Goal: Task Accomplishment & Management: Complete application form

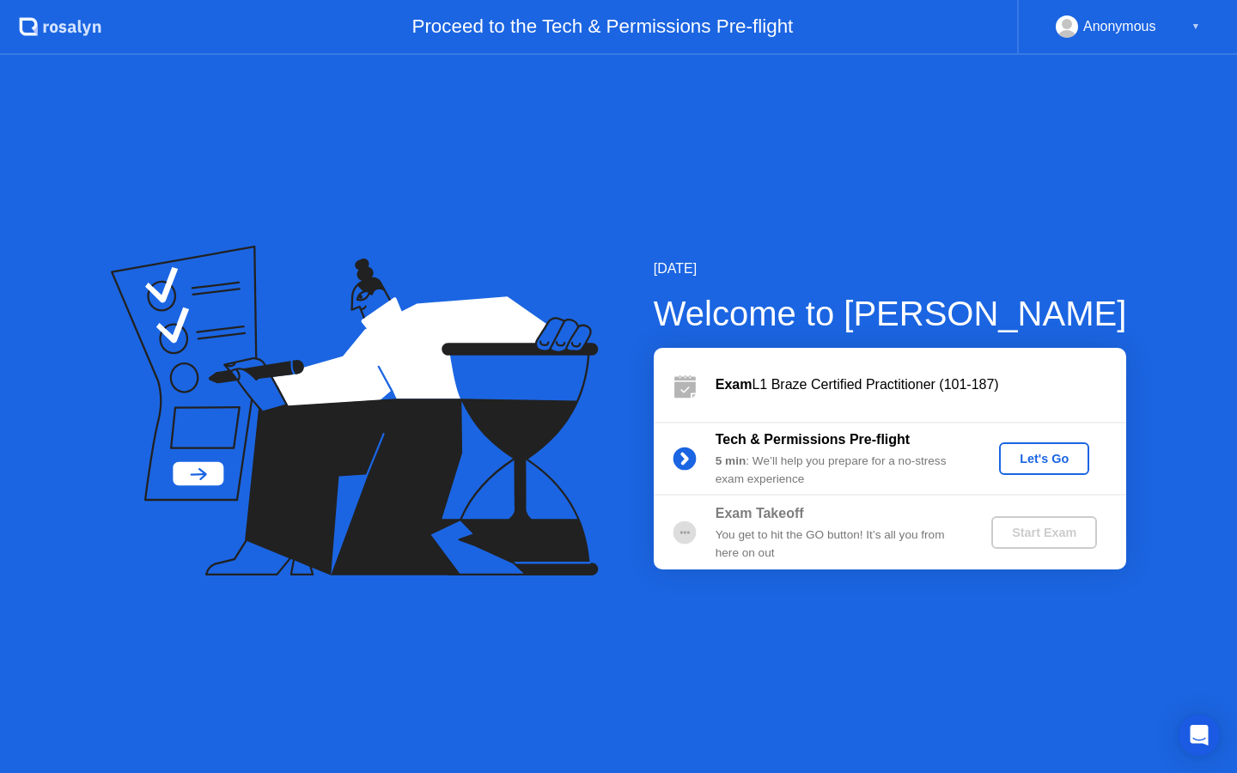
click at [1043, 453] on div "Let's Go" at bounding box center [1044, 459] width 76 height 14
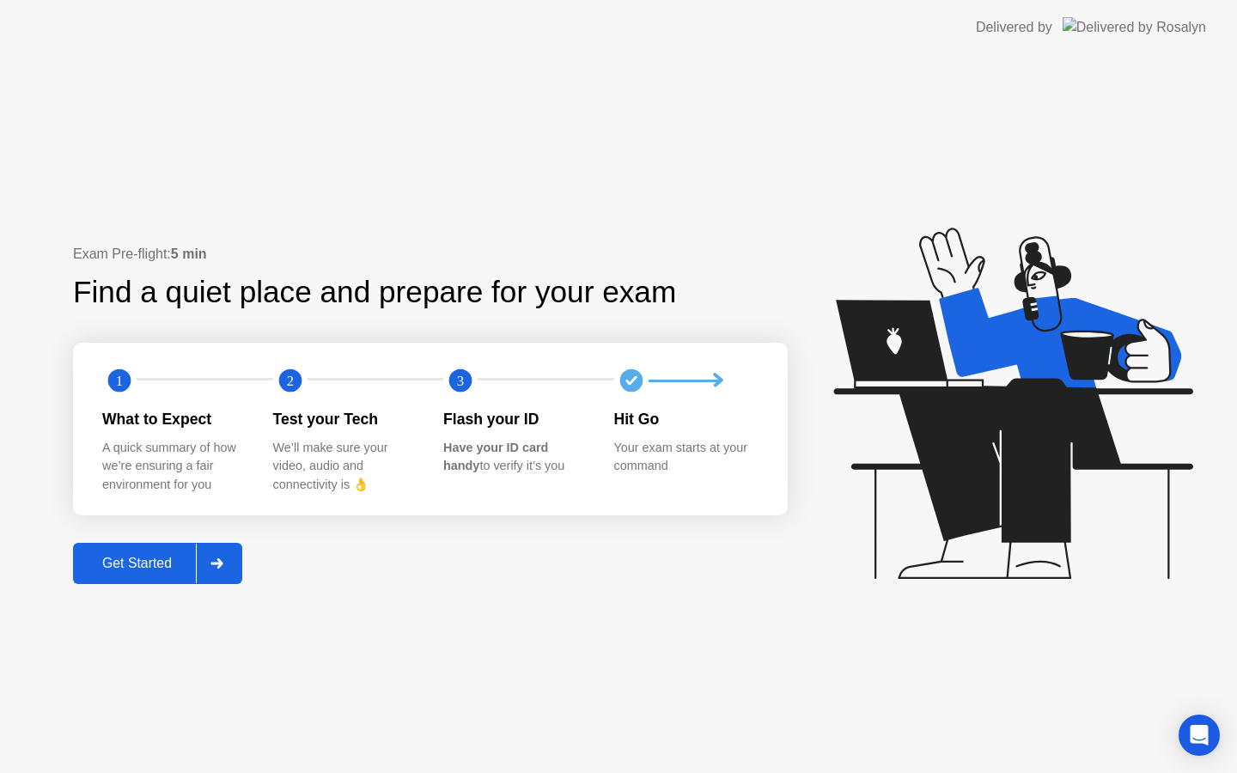
click at [144, 558] on div "Get Started" at bounding box center [137, 563] width 118 height 15
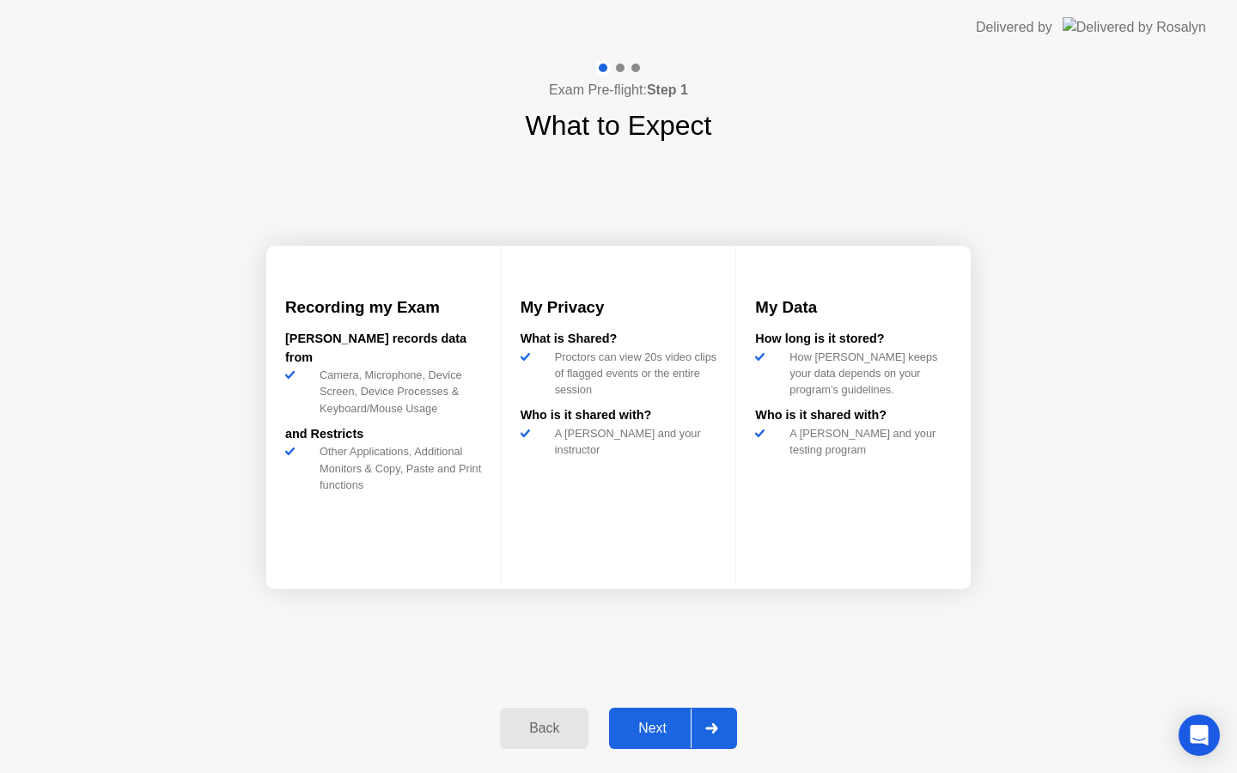
click at [632, 721] on div "Next" at bounding box center [652, 728] width 76 height 15
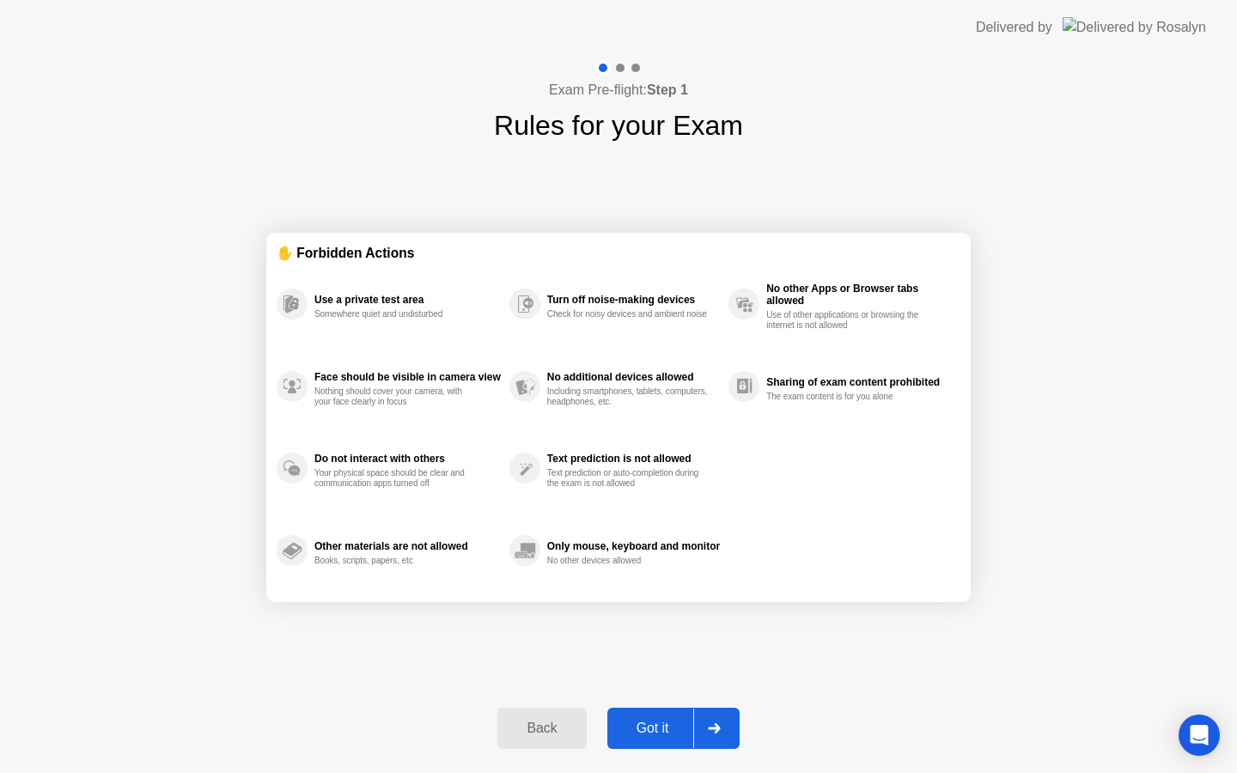
click at [632, 721] on div "Got it" at bounding box center [653, 728] width 81 height 15
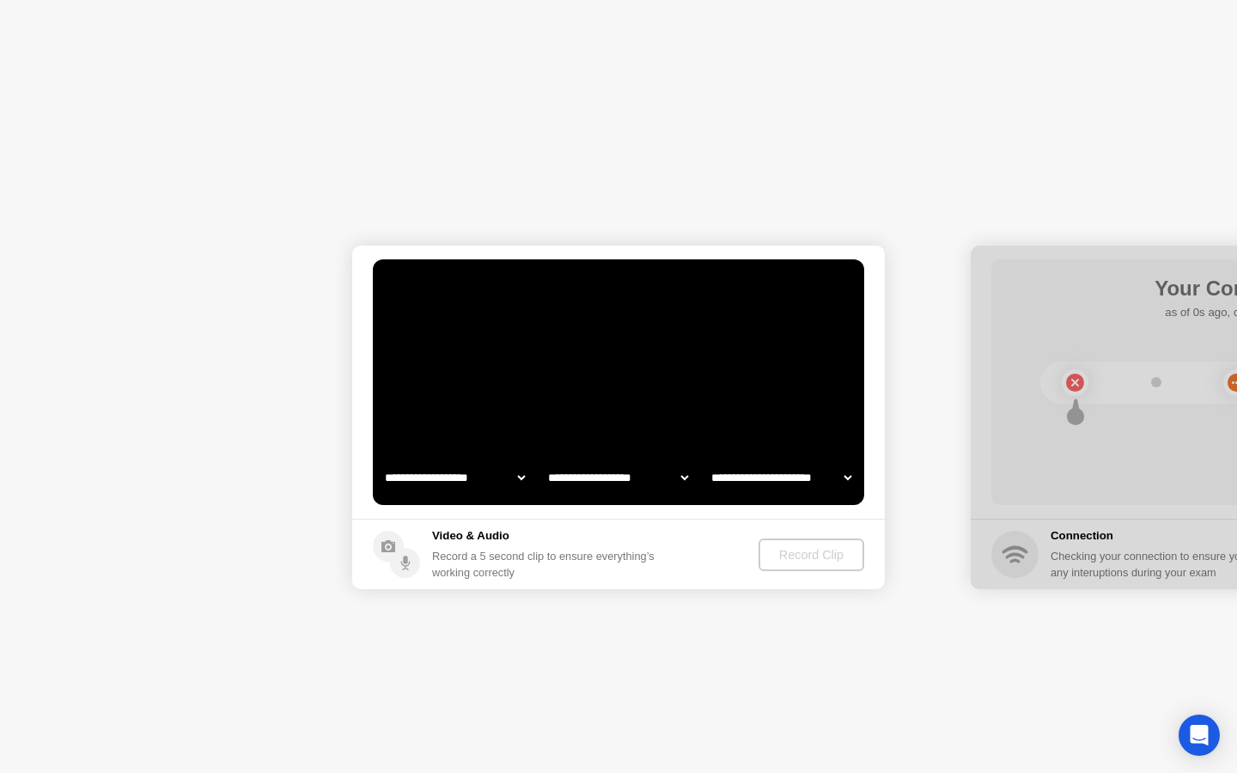
select select "**********"
select select "*******"
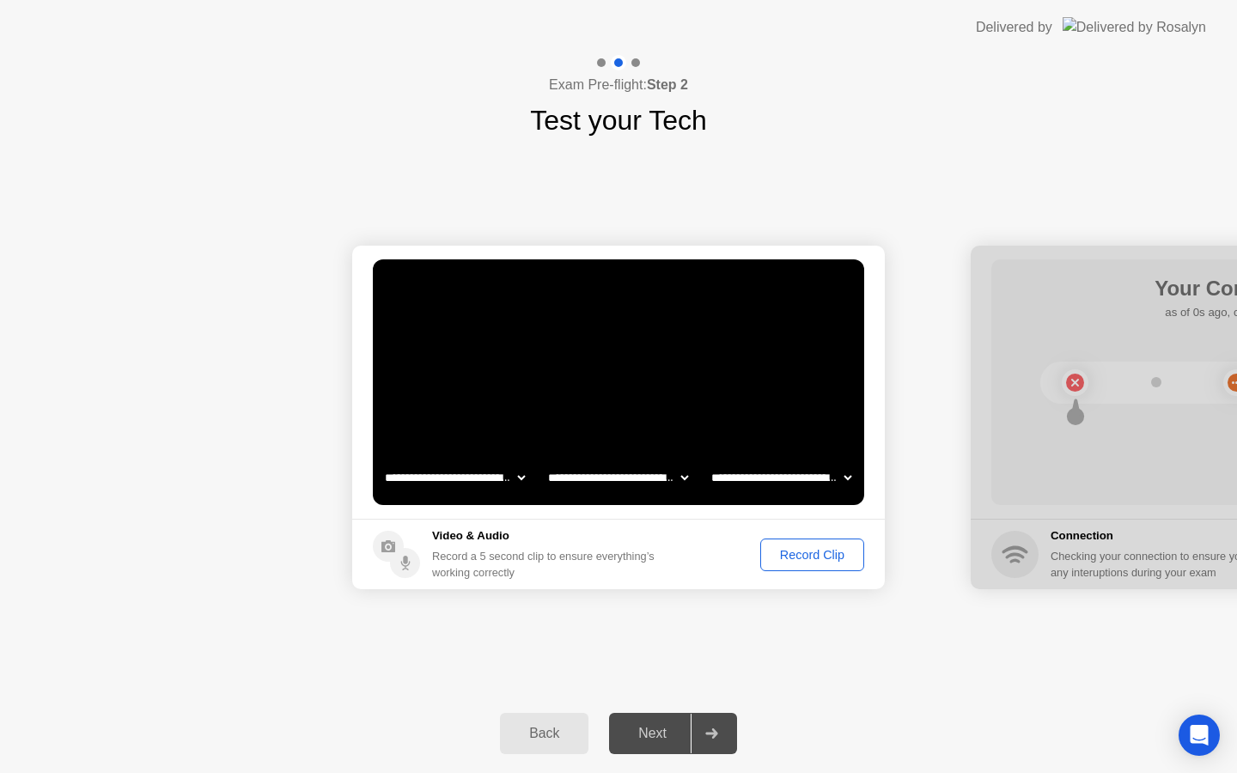
click at [821, 555] on div "Record Clip" at bounding box center [813, 555] width 92 height 14
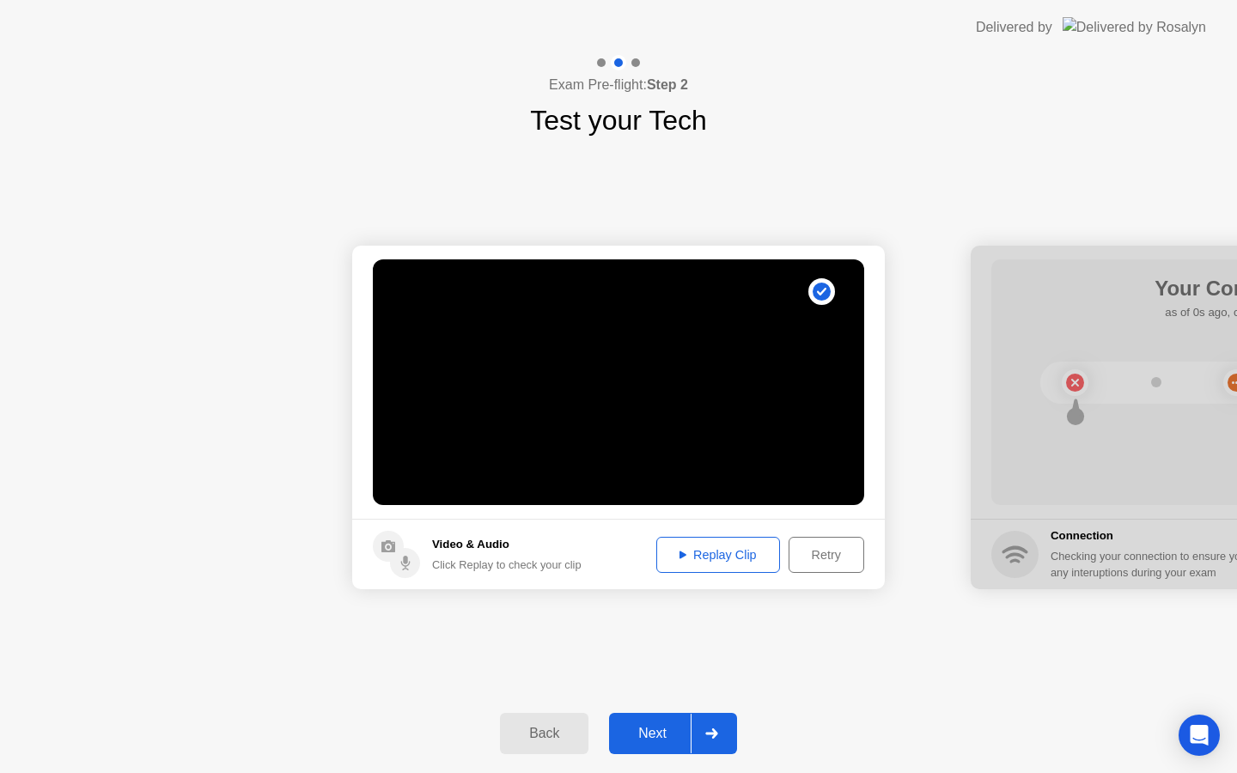
click at [656, 742] on div "Next" at bounding box center [652, 733] width 76 height 15
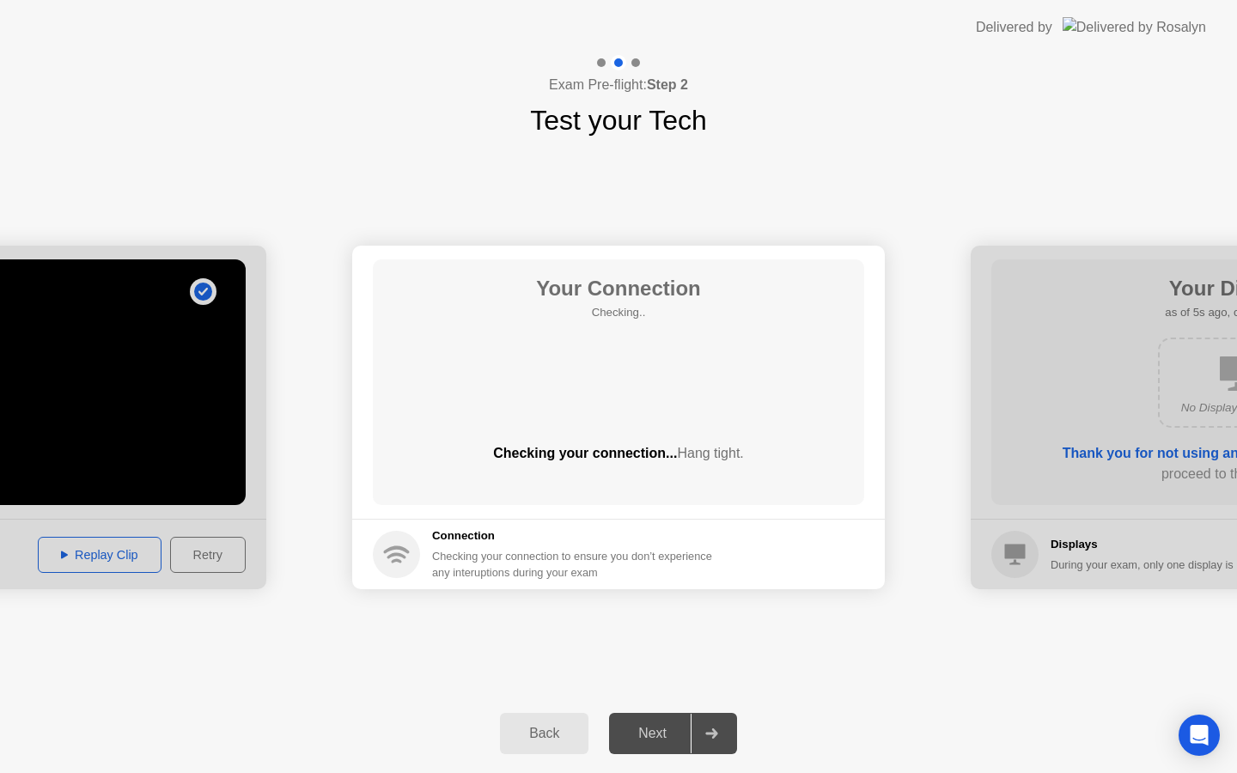
click at [863, 174] on div "**********" at bounding box center [618, 417] width 1237 height 553
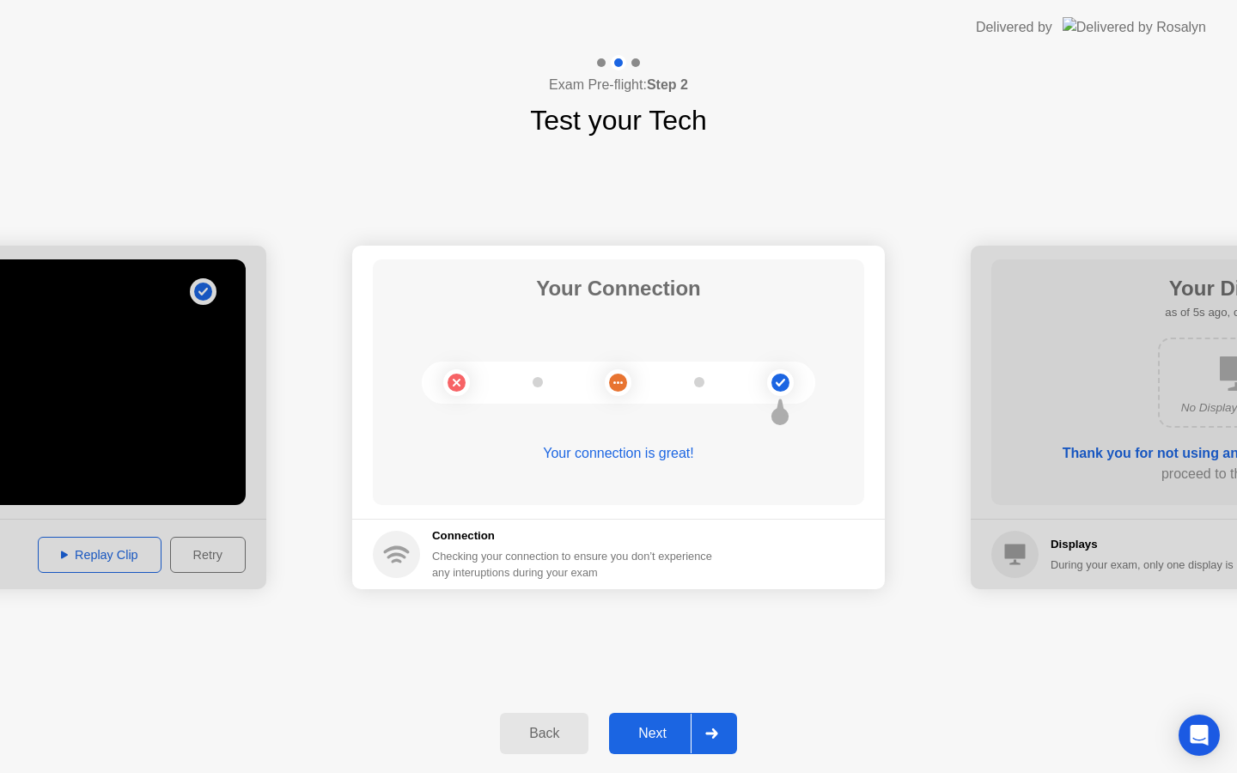
click at [638, 737] on div "Next" at bounding box center [652, 733] width 76 height 15
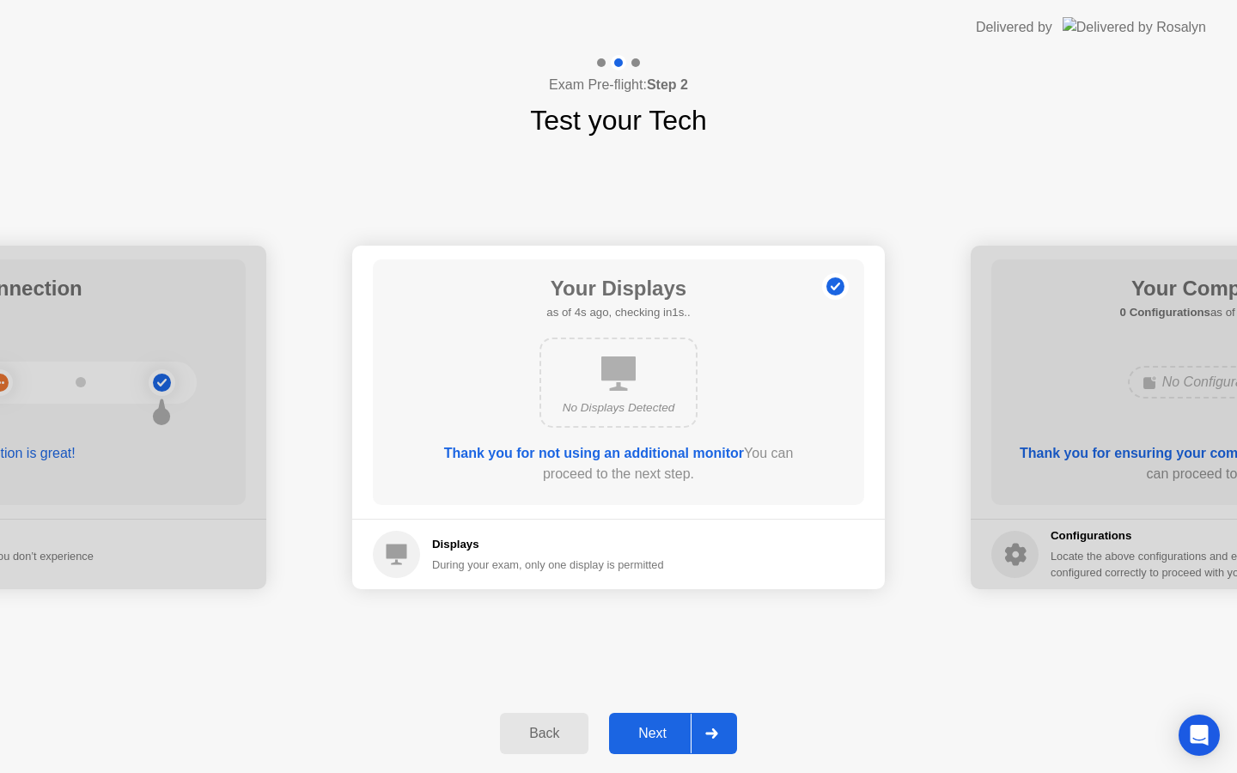
click at [557, 728] on div "Back" at bounding box center [544, 733] width 78 height 15
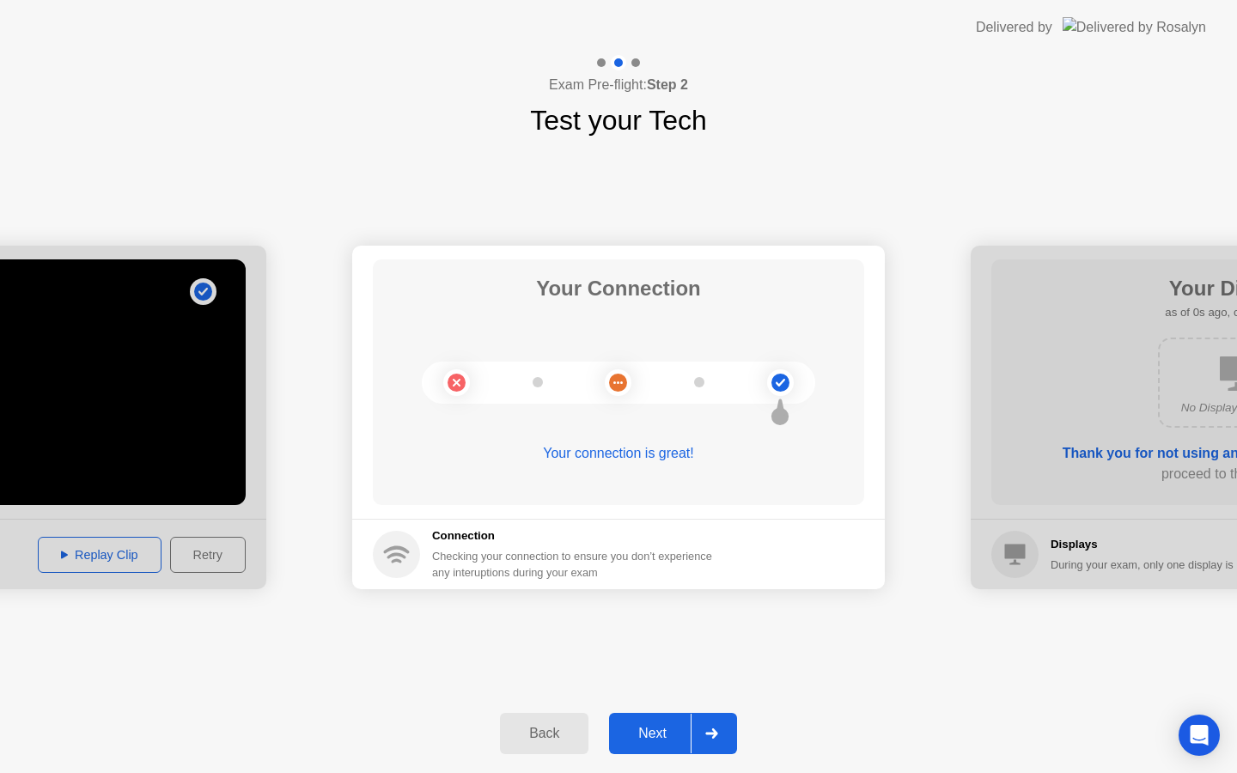
click at [556, 730] on div "Back" at bounding box center [544, 733] width 78 height 15
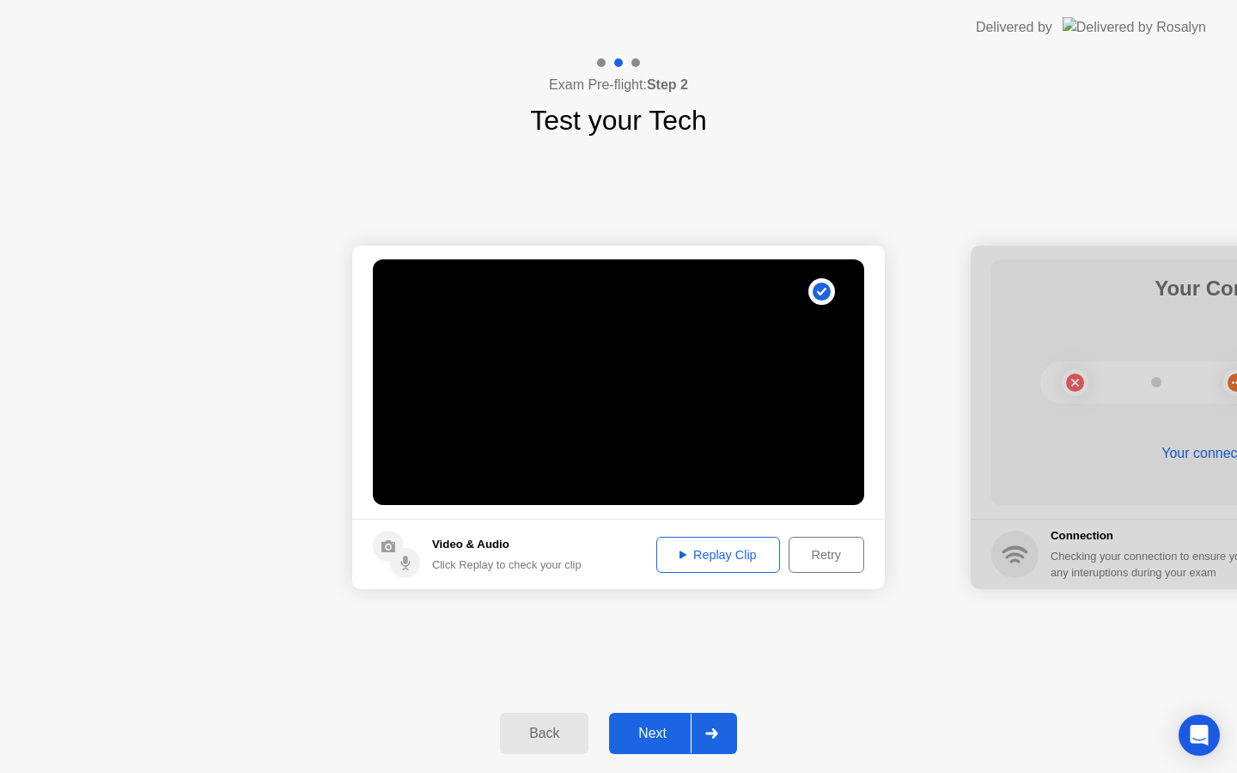
click at [655, 733] on div "Next" at bounding box center [652, 733] width 76 height 15
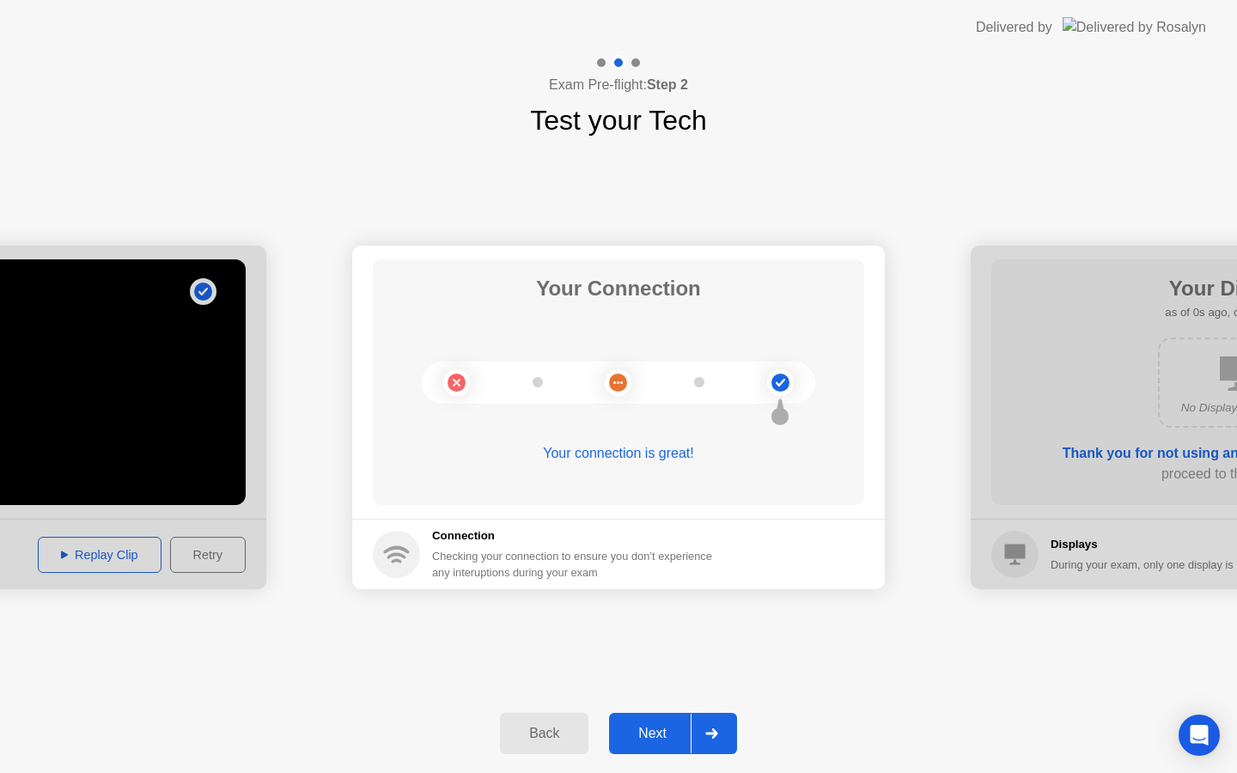
click at [655, 733] on div "Next" at bounding box center [652, 733] width 76 height 15
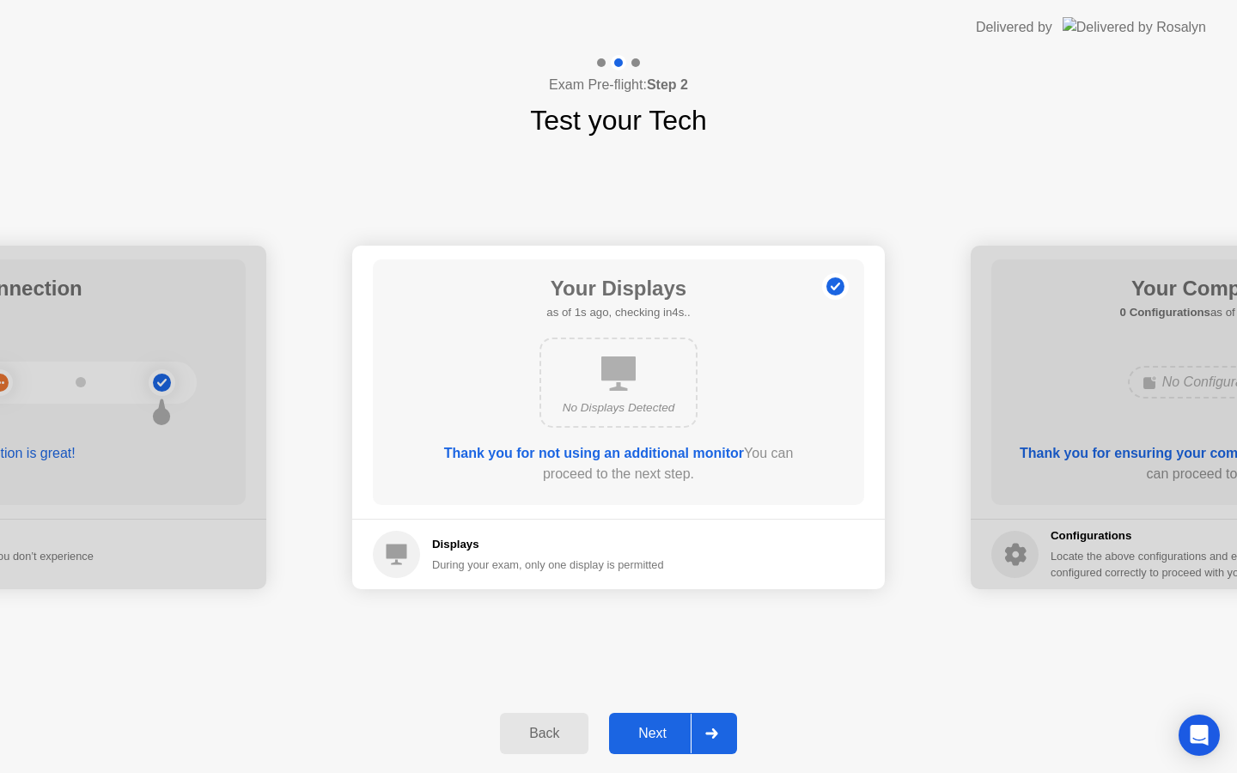
click at [655, 736] on div "Next" at bounding box center [652, 733] width 76 height 15
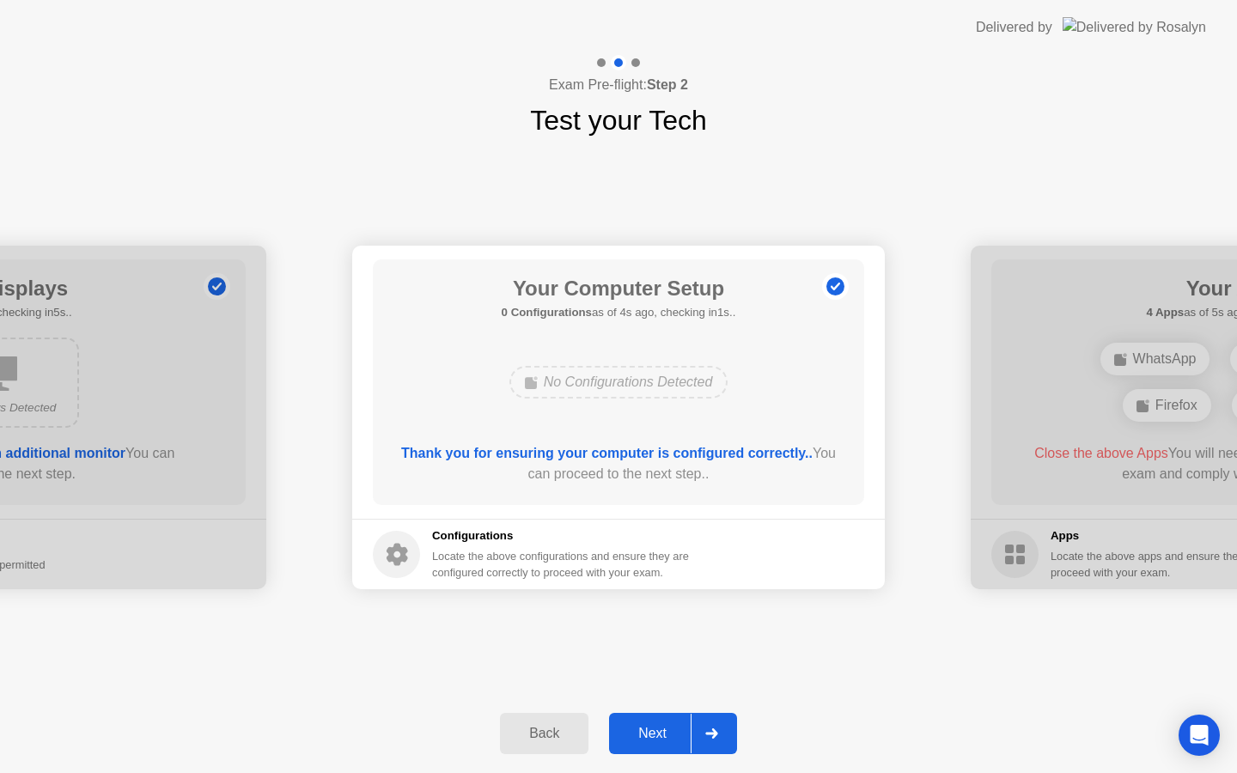
click at [655, 736] on div "Next" at bounding box center [652, 733] width 76 height 15
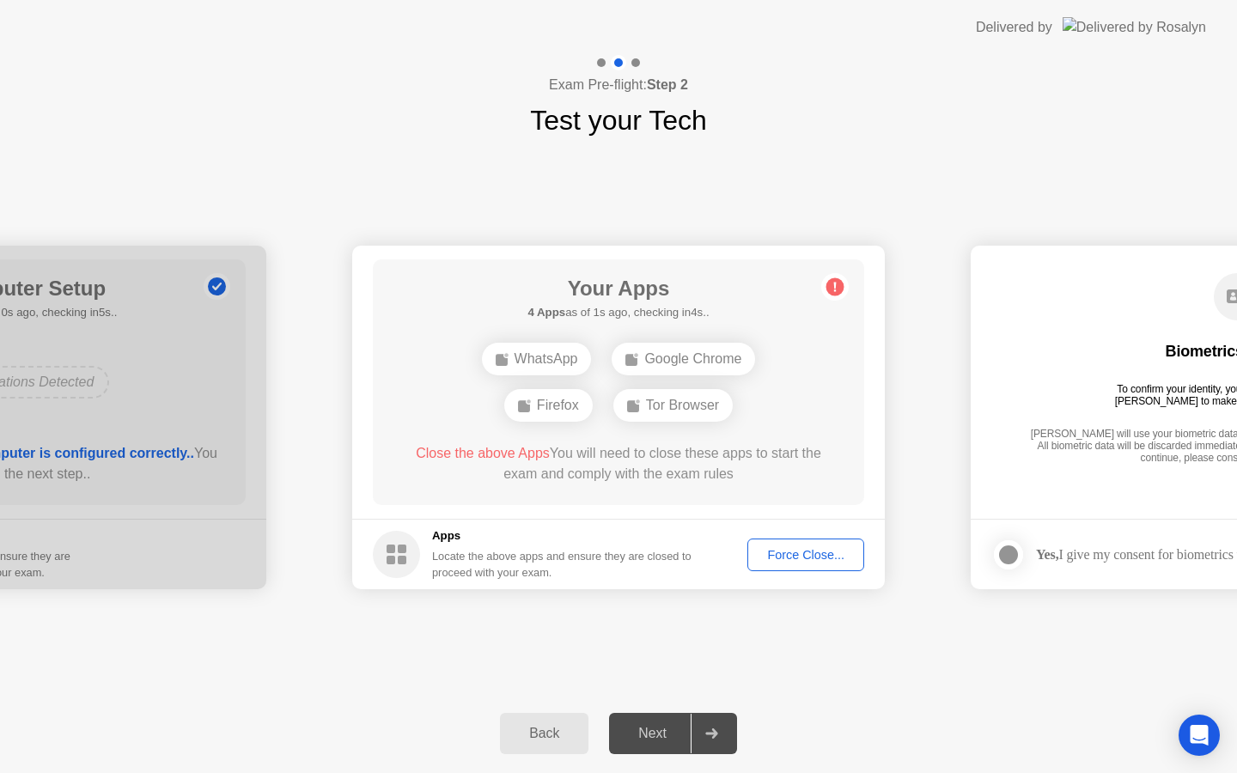
click at [794, 562] on div "Force Close..." at bounding box center [806, 555] width 105 height 14
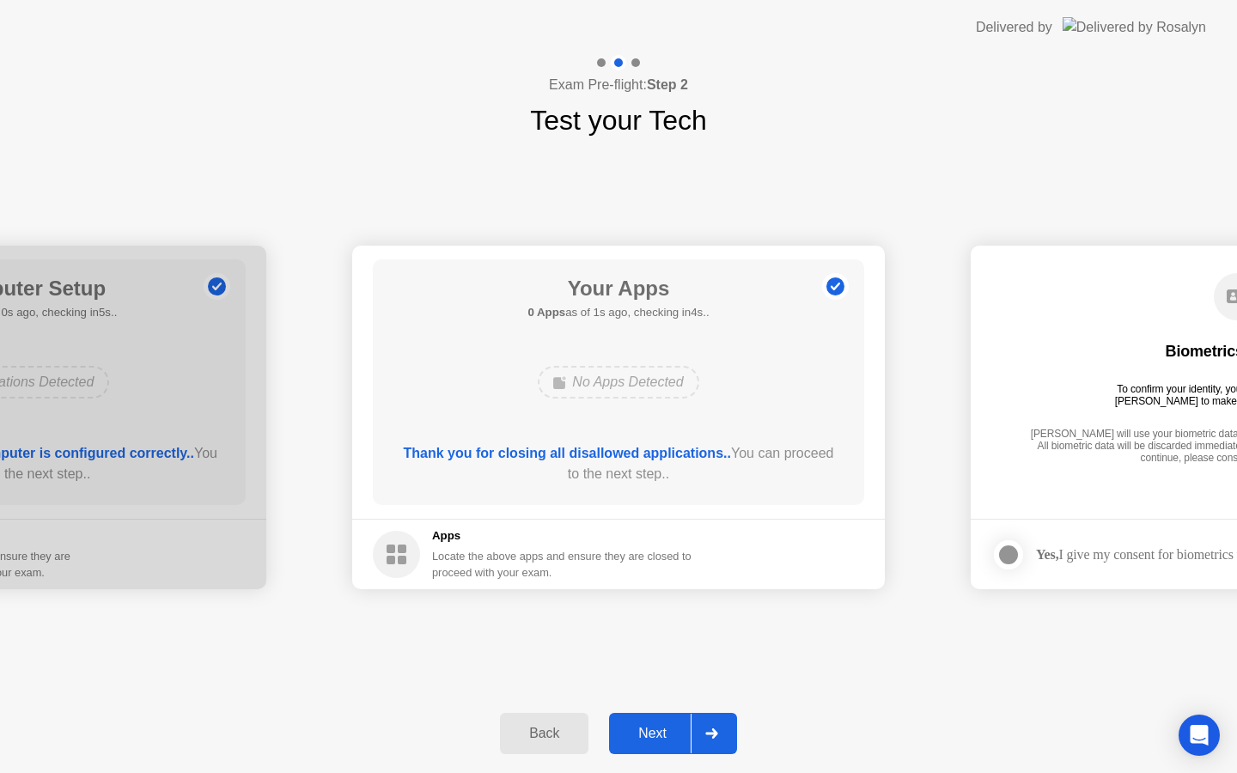
click at [635, 732] on div "Next" at bounding box center [652, 733] width 76 height 15
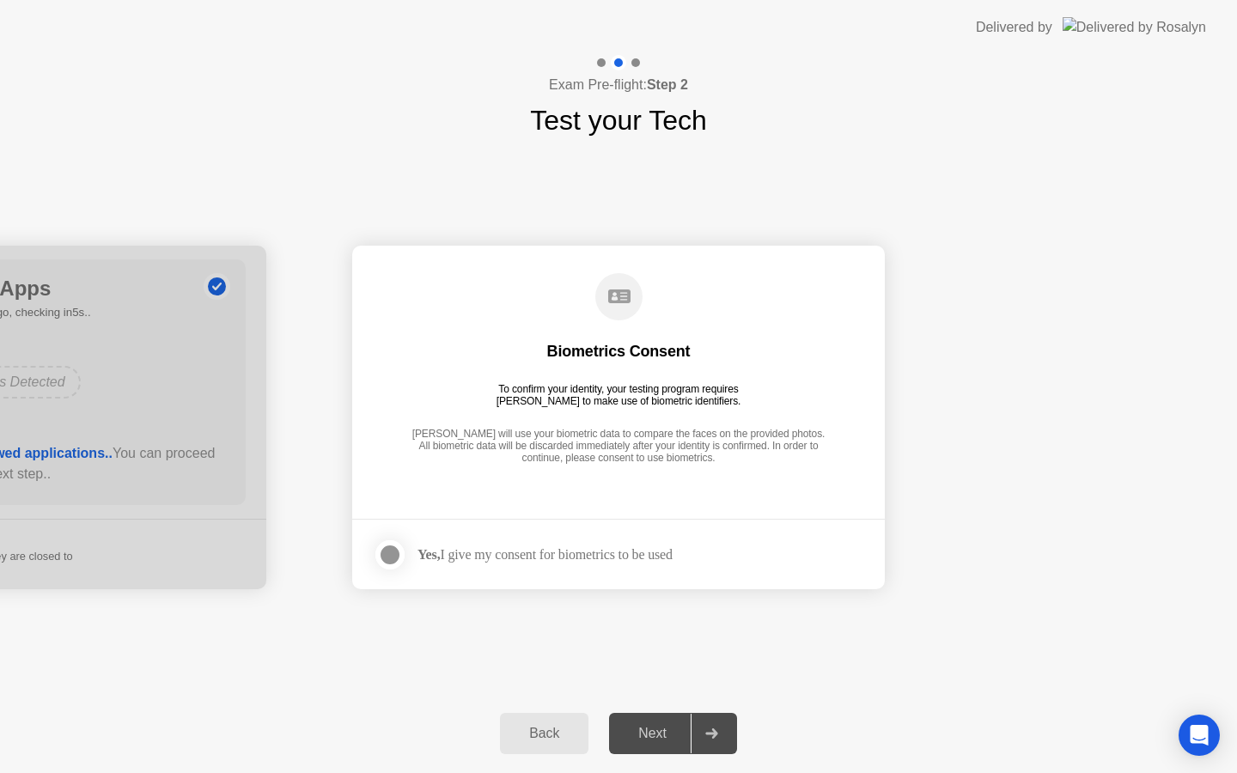
click at [388, 557] on div at bounding box center [390, 555] width 21 height 21
click at [645, 740] on div "Next" at bounding box center [652, 733] width 76 height 15
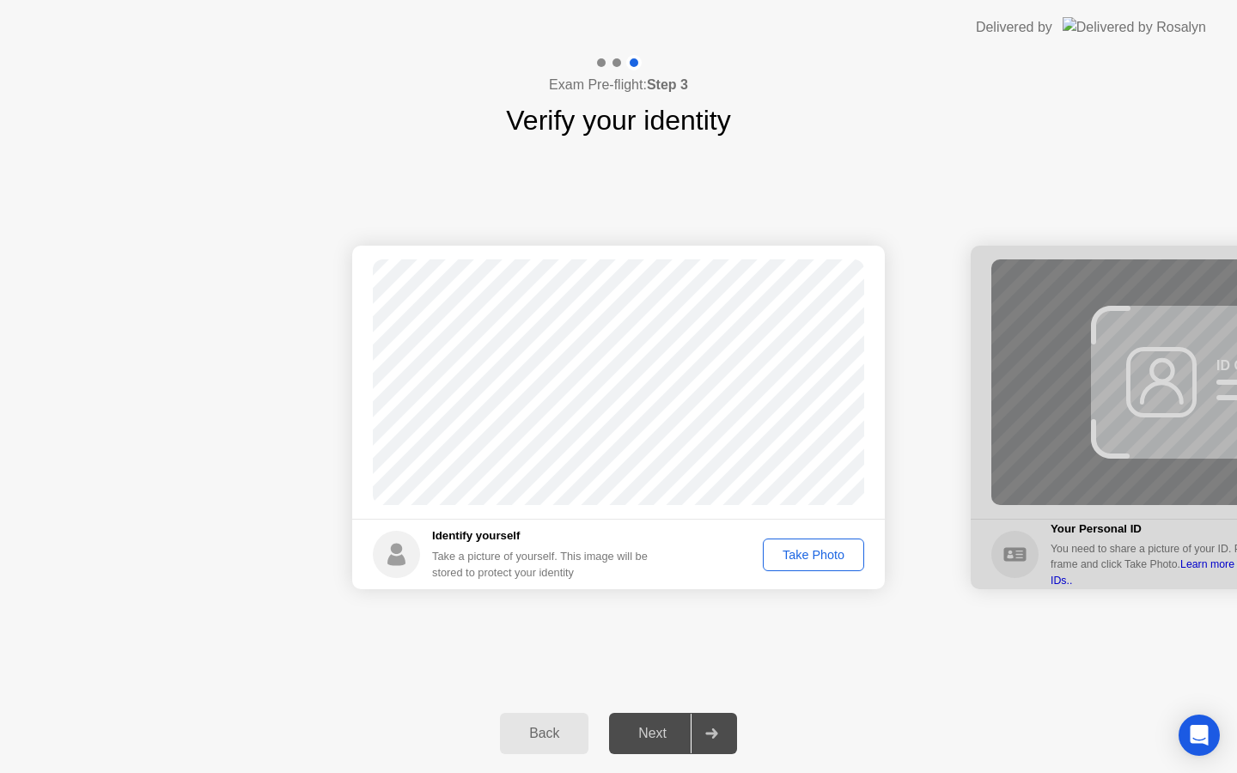
click at [838, 550] on div "Take Photo" at bounding box center [813, 555] width 89 height 14
click at [661, 745] on button "Next" at bounding box center [673, 733] width 128 height 41
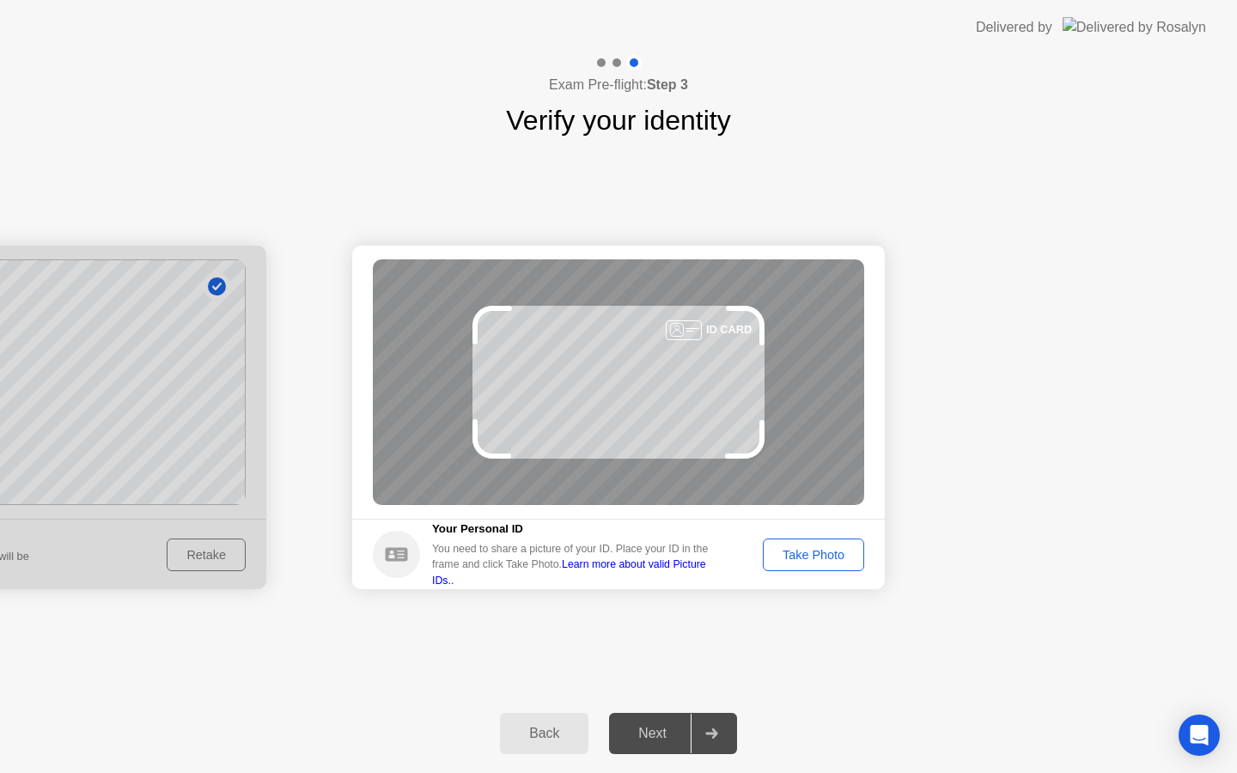
click at [826, 559] on div "Take Photo" at bounding box center [813, 555] width 89 height 14
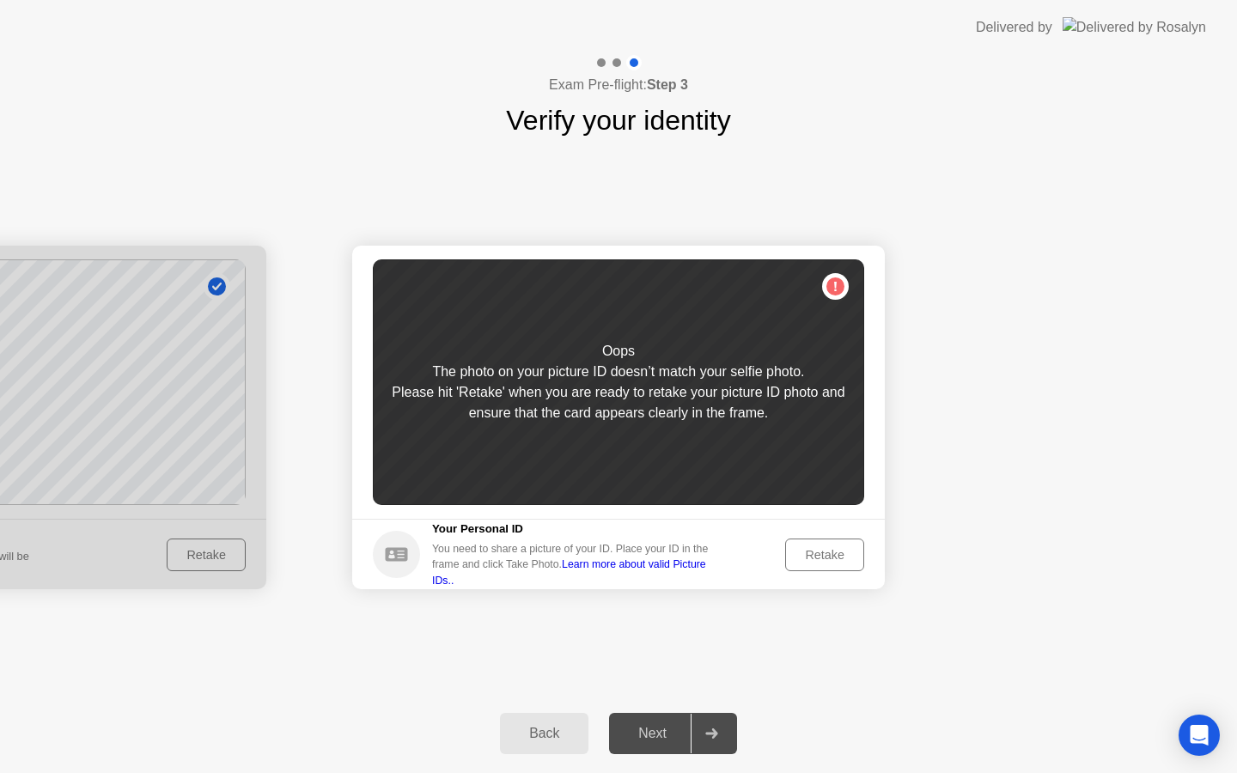
click at [818, 559] on div "Retake" at bounding box center [824, 555] width 67 height 14
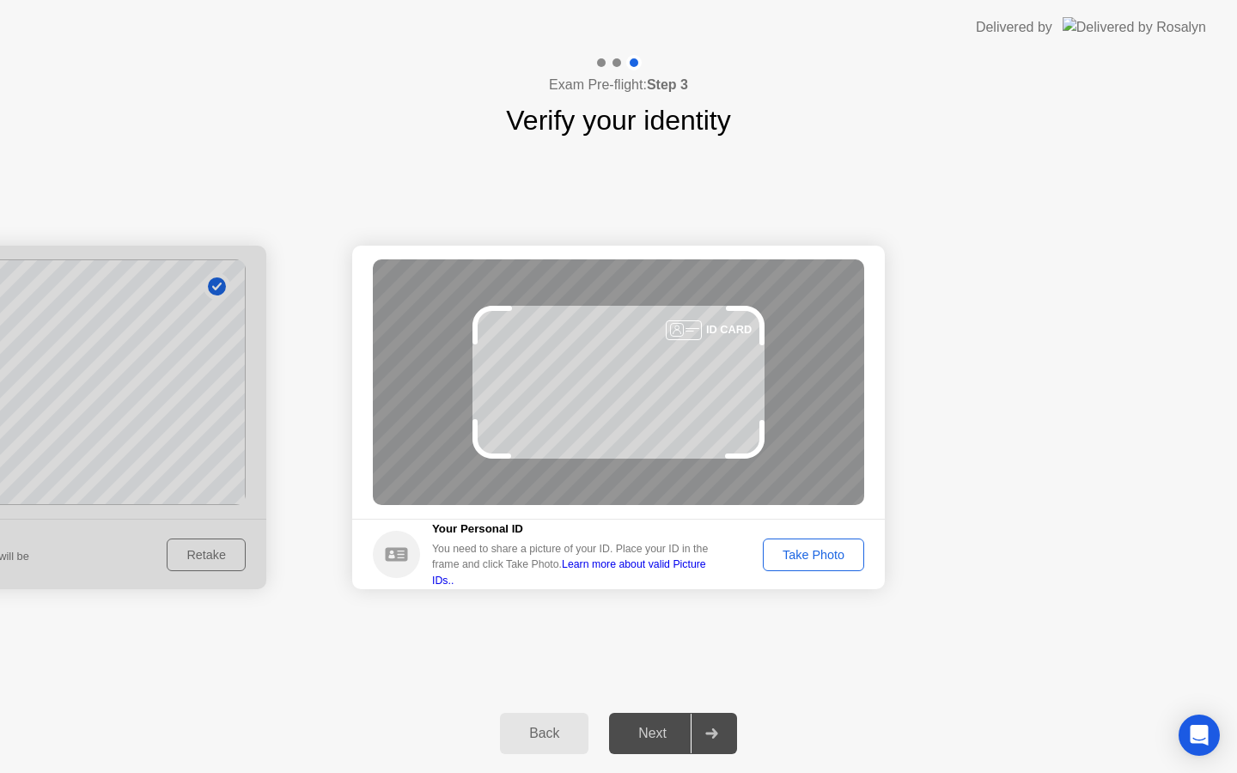
click at [818, 559] on div "Take Photo" at bounding box center [813, 555] width 89 height 14
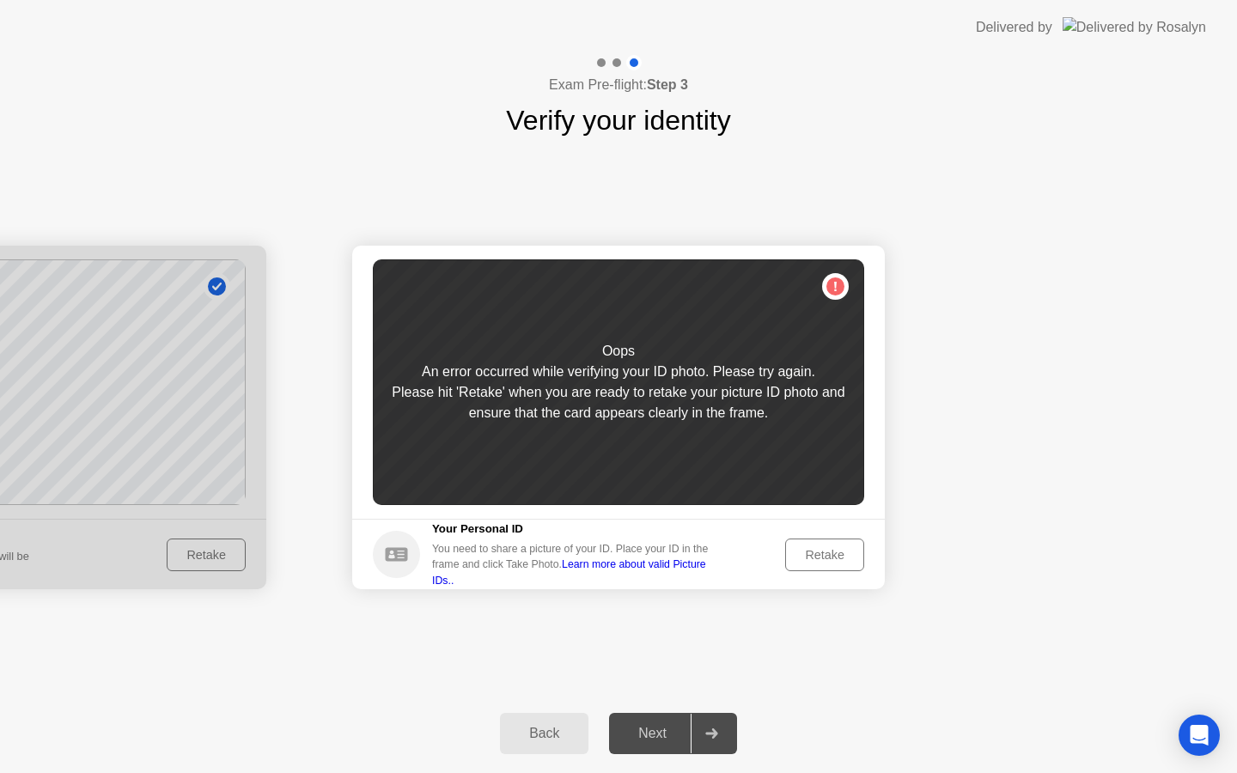
click at [818, 559] on div "Retake" at bounding box center [824, 555] width 67 height 14
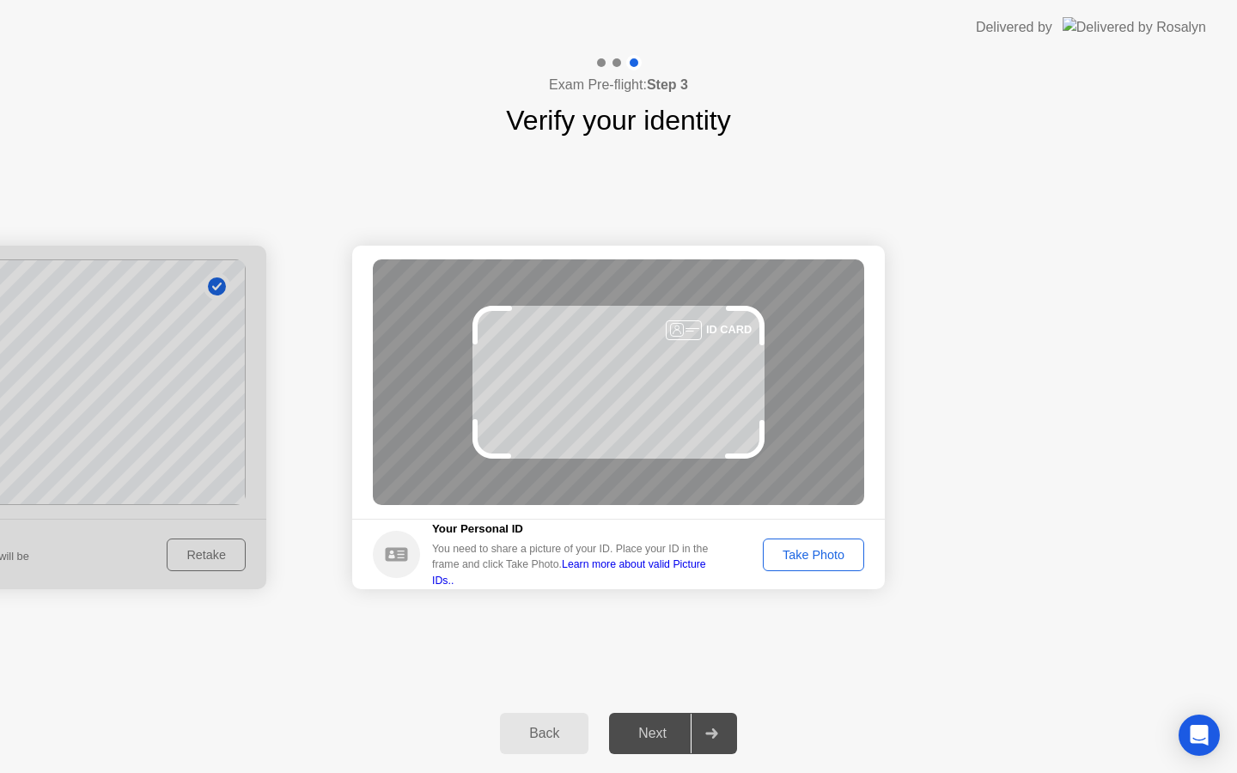
click at [818, 559] on div "Take Photo" at bounding box center [813, 555] width 89 height 14
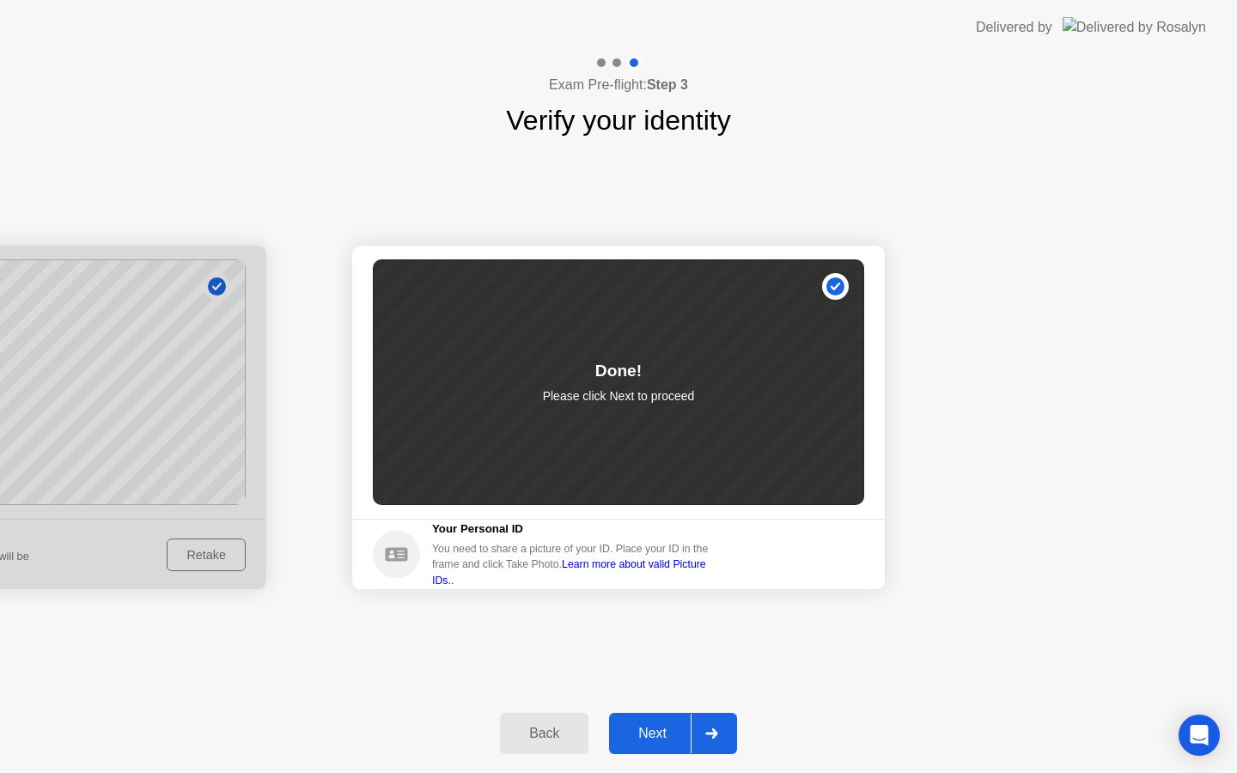
click at [651, 737] on div "Next" at bounding box center [652, 733] width 76 height 15
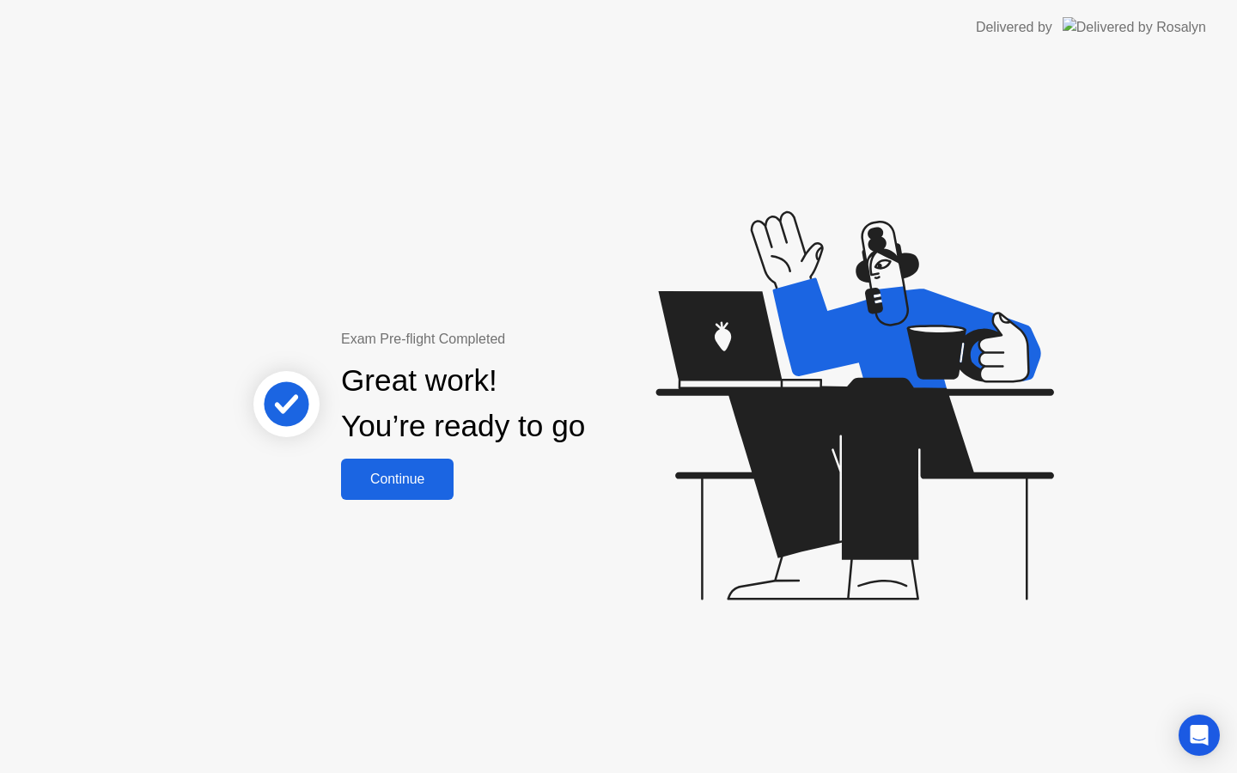
click at [375, 472] on div "Continue" at bounding box center [397, 479] width 102 height 15
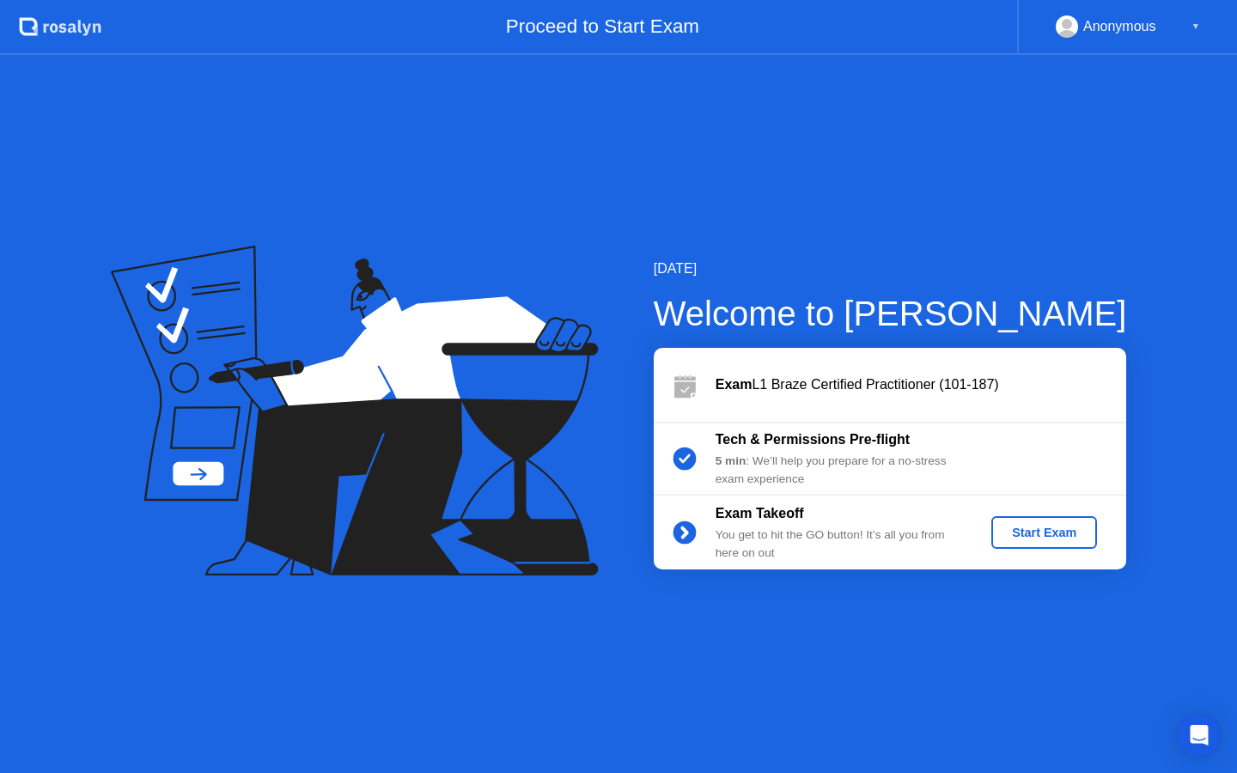
click at [1038, 527] on div "Start Exam" at bounding box center [1045, 533] width 92 height 14
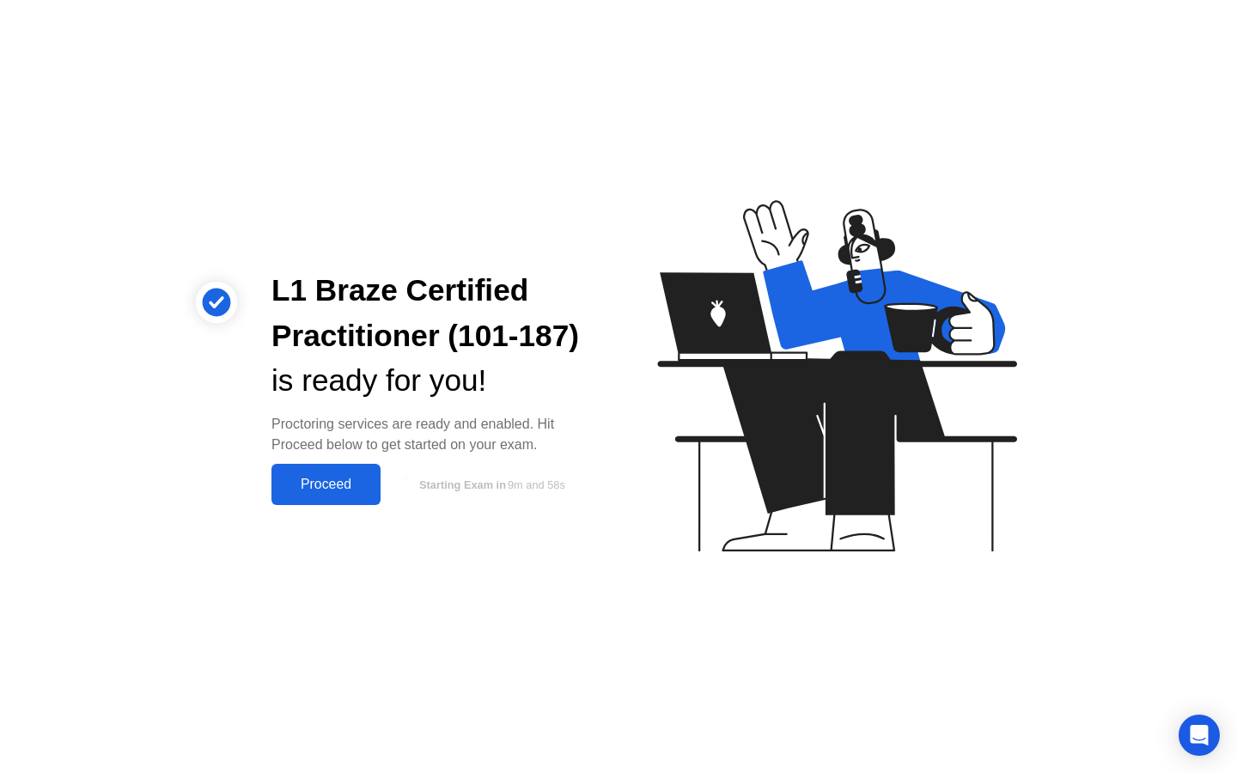
click at [309, 479] on div "Proceed" at bounding box center [326, 484] width 99 height 15
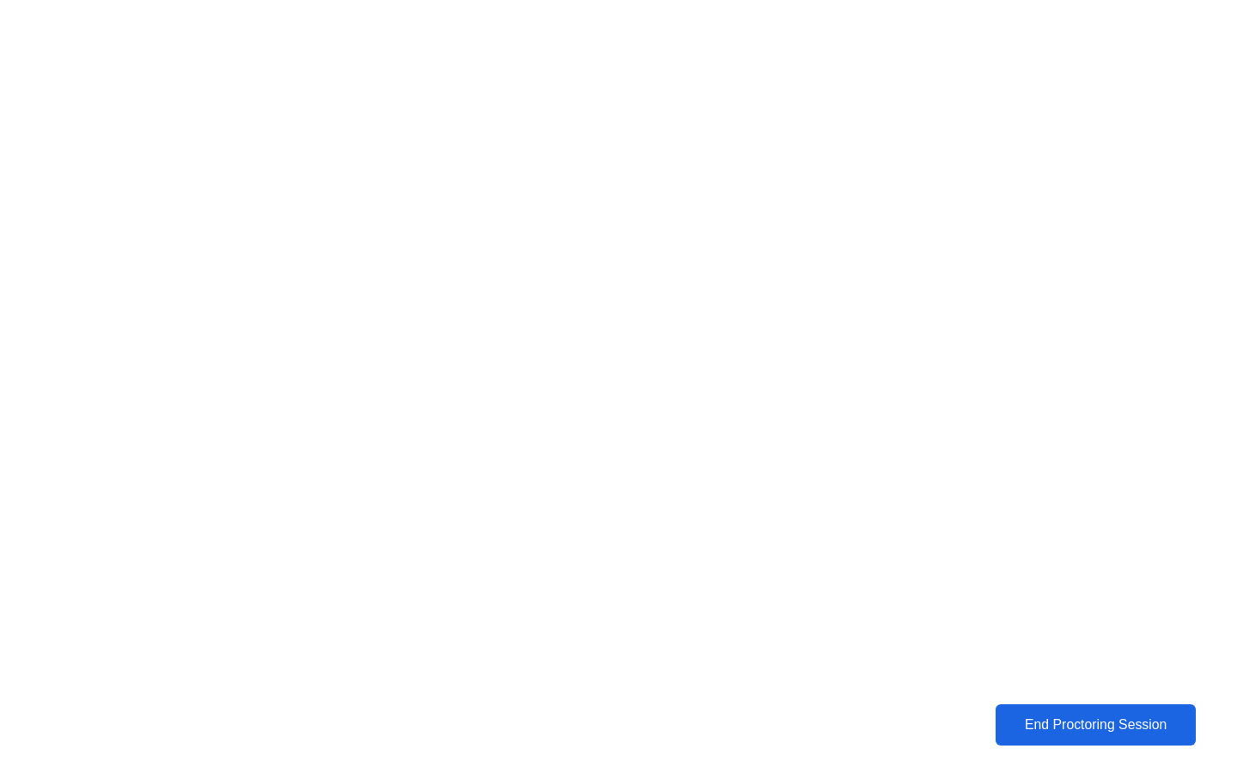
click at [1062, 731] on div "End Proctoring Session" at bounding box center [1095, 725] width 191 height 15
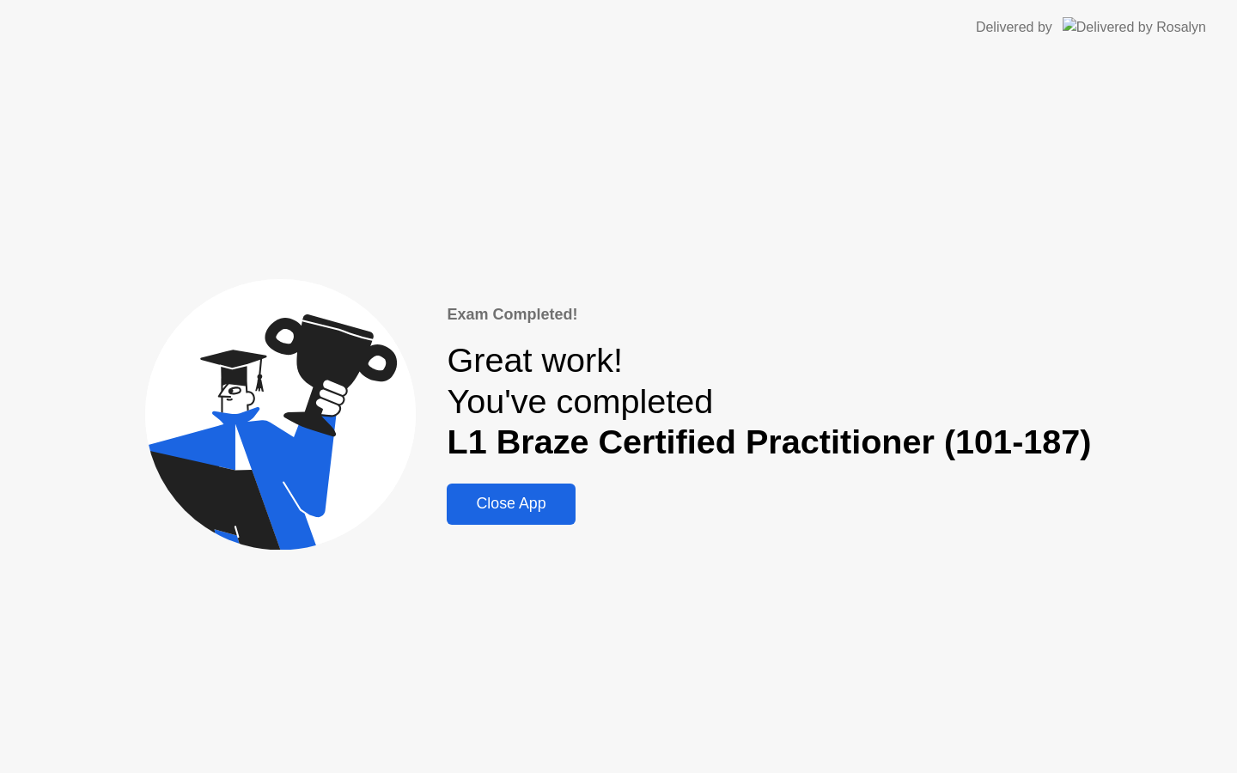
click at [529, 513] on div "Close App" at bounding box center [511, 504] width 118 height 18
